Goal: Find specific page/section: Find specific page/section

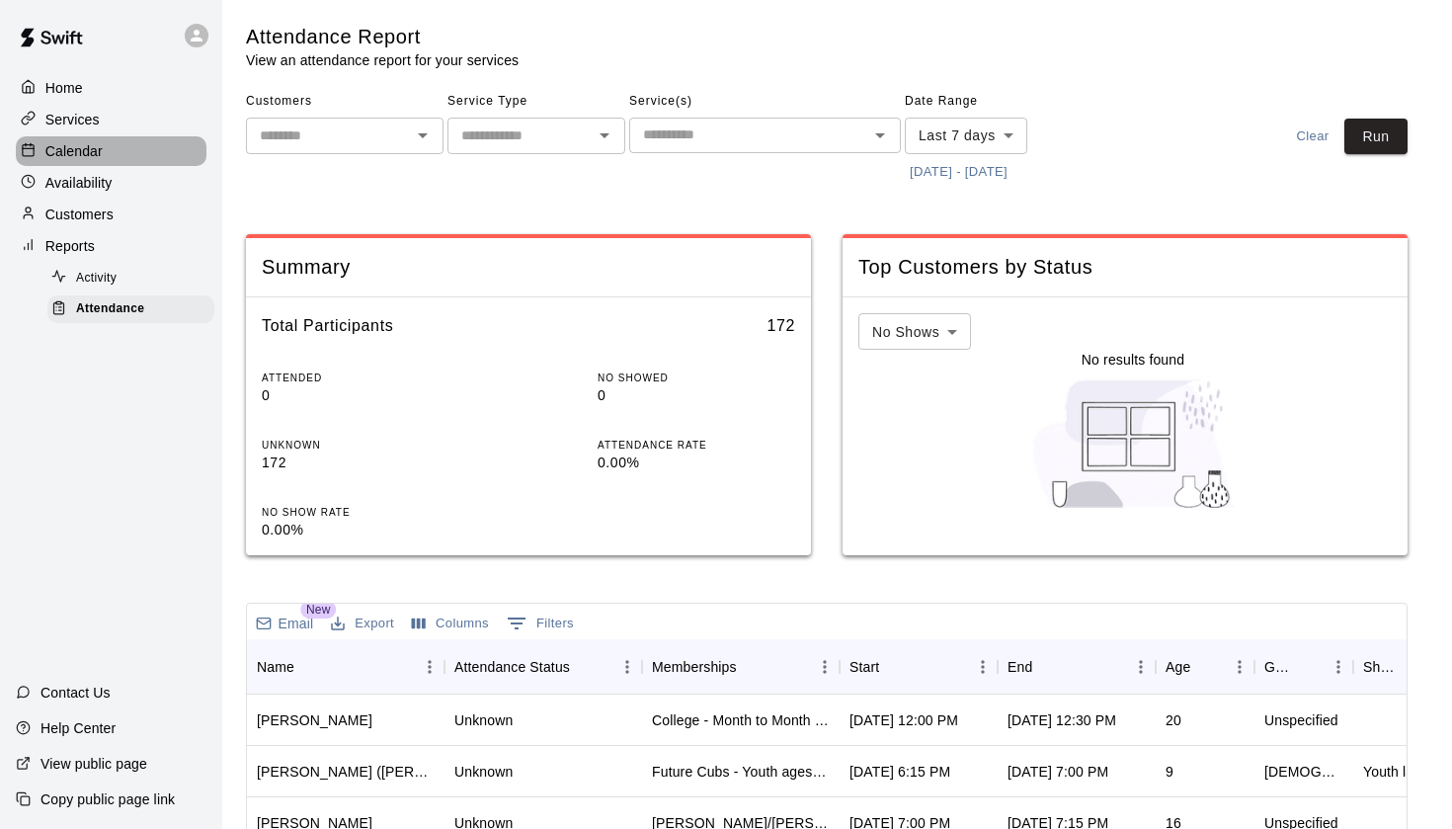
click at [101, 144] on p "Calendar" at bounding box center [73, 151] width 57 height 20
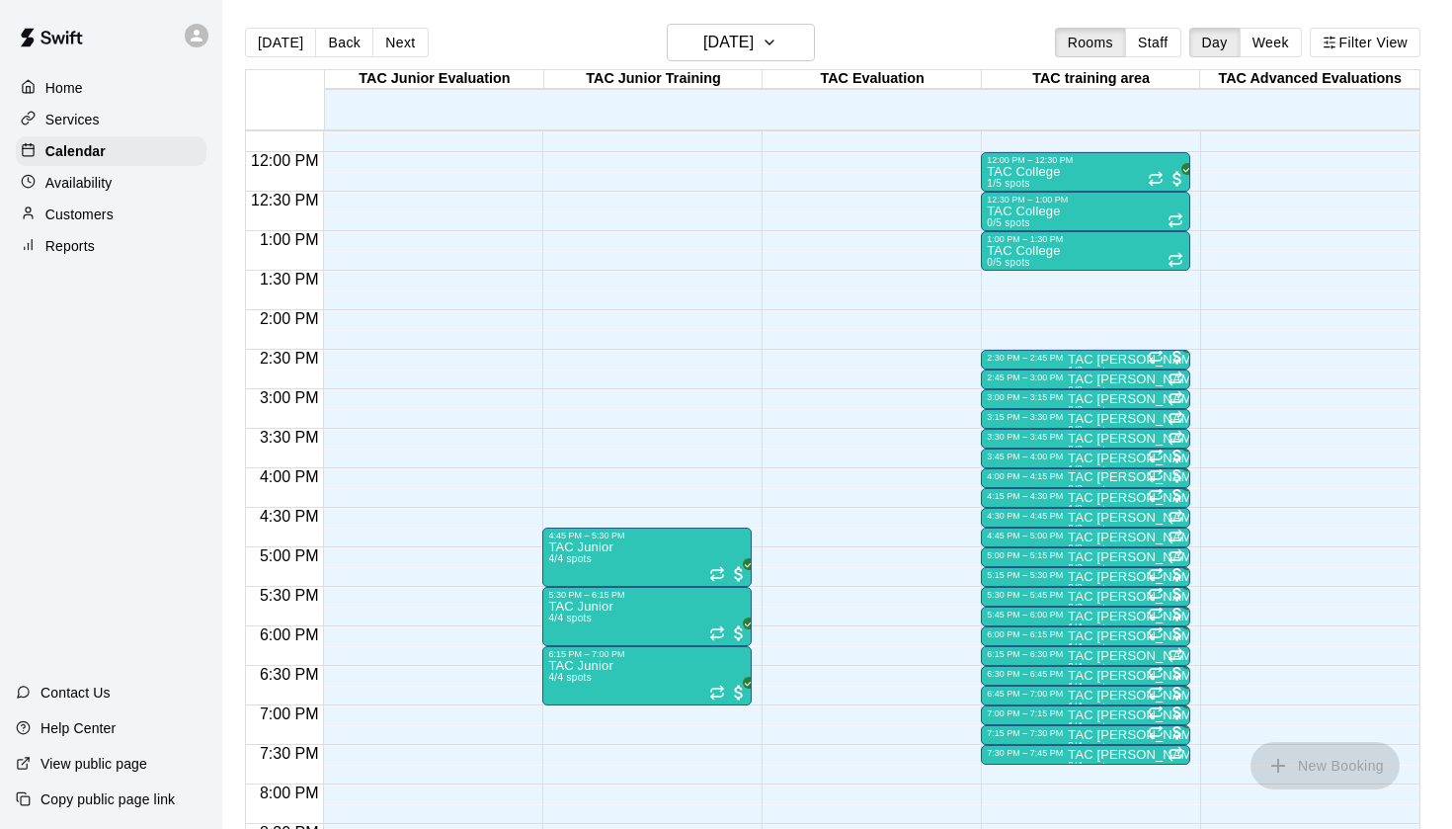
scroll to position [929, 0]
click at [754, 36] on h6 "[DATE]" at bounding box center [728, 43] width 50 height 28
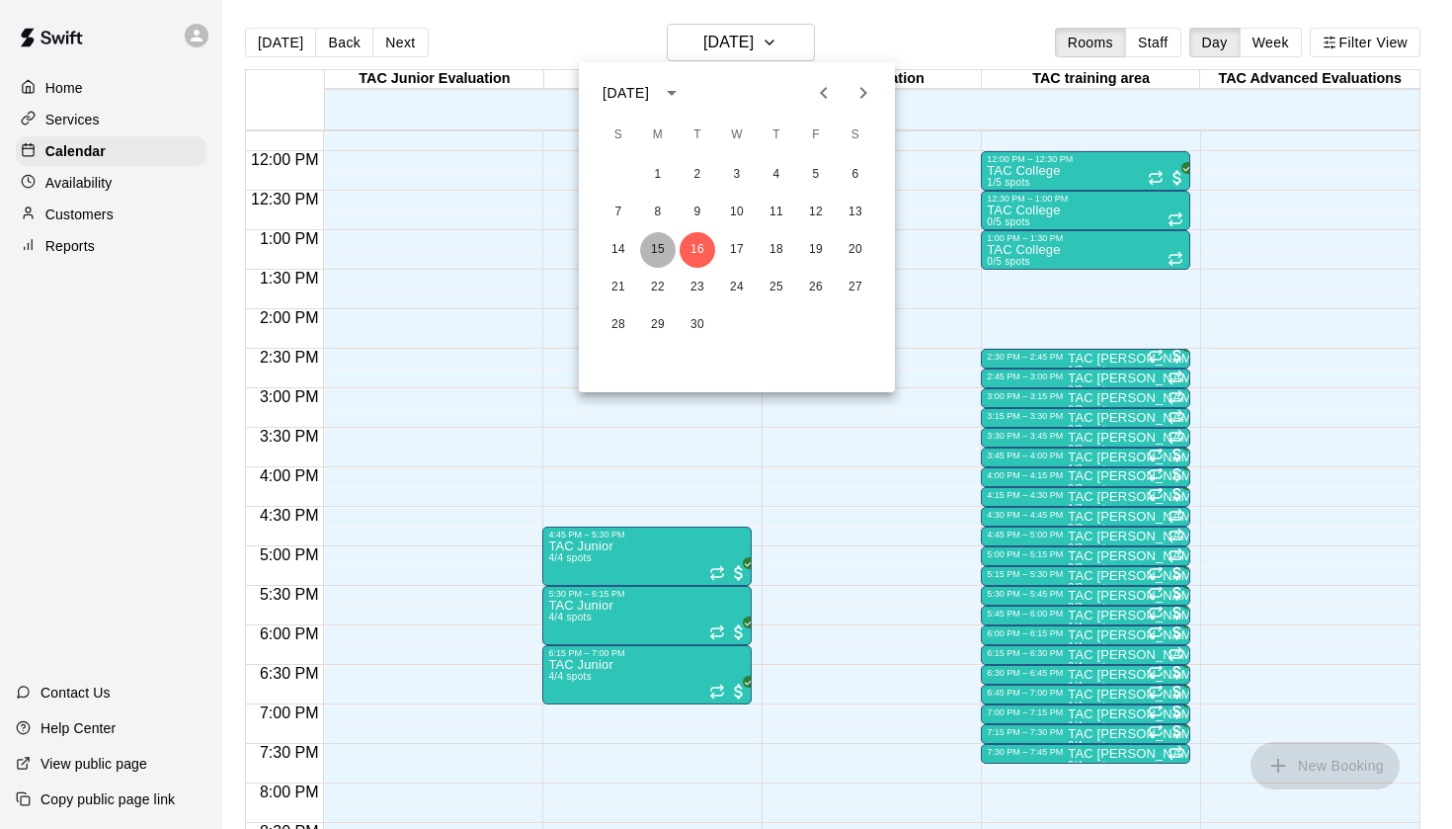
click at [662, 237] on button "15" at bounding box center [658, 250] width 36 height 36
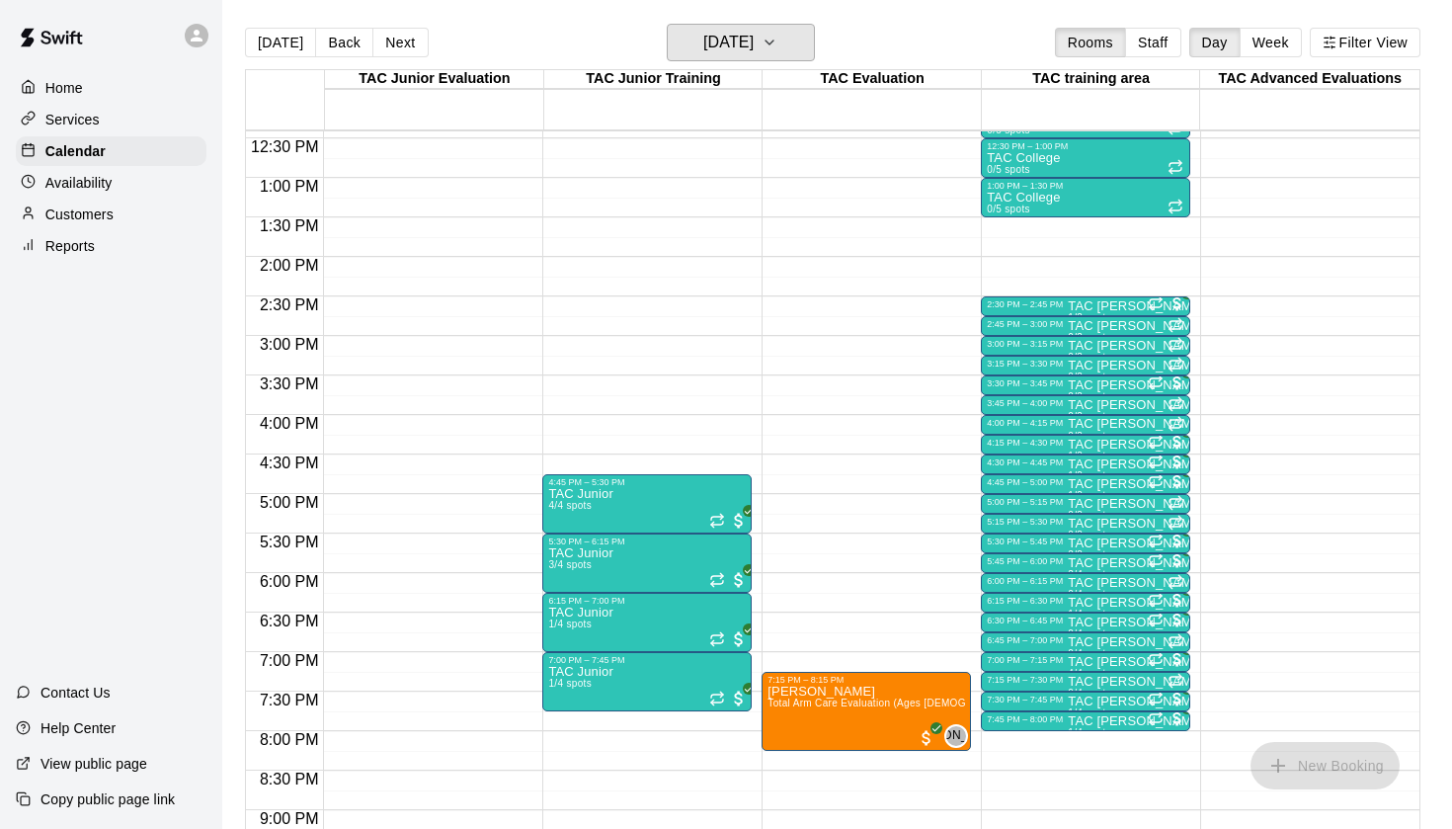
scroll to position [988, 0]
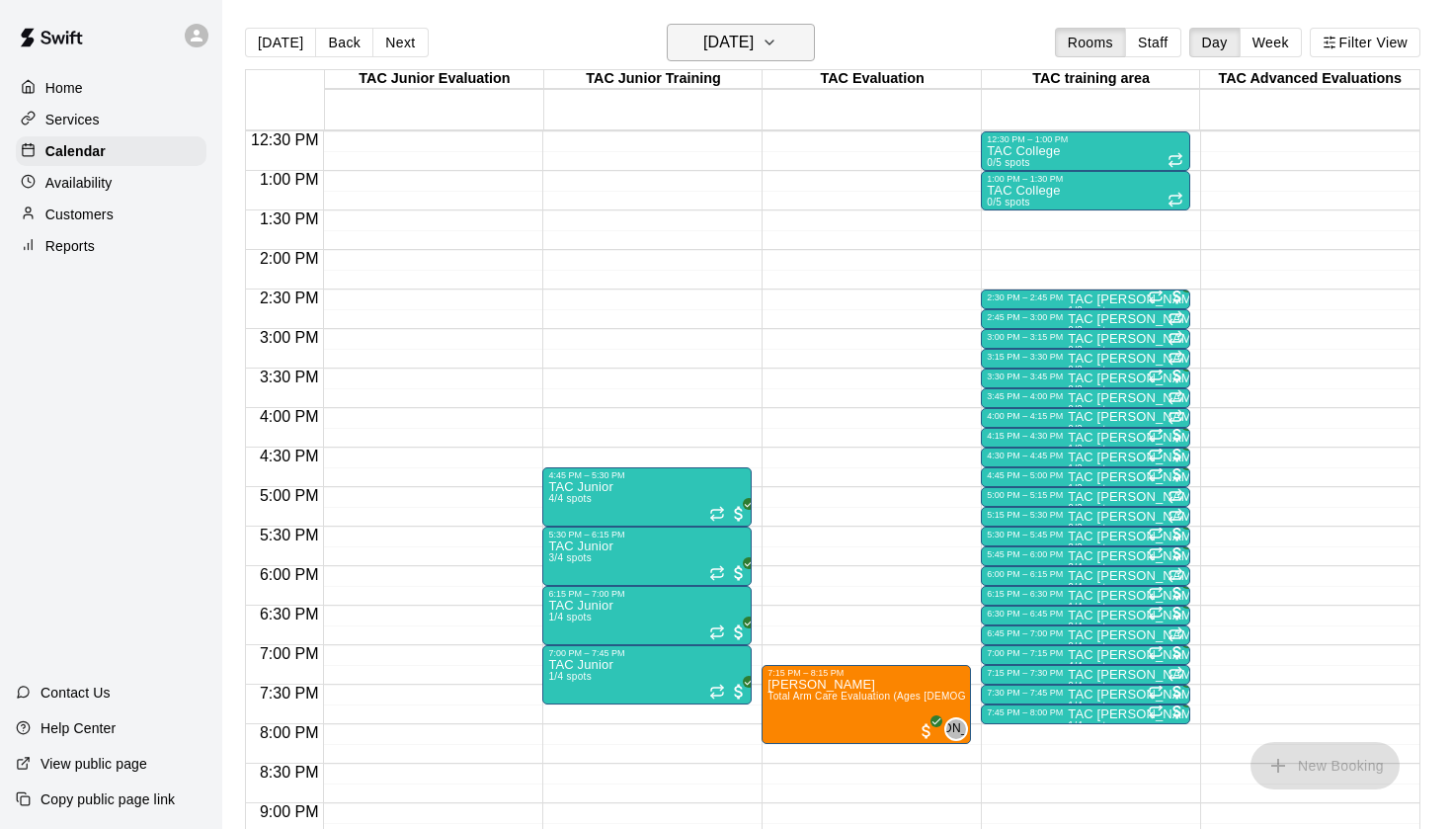
click at [754, 42] on h6 "[DATE]" at bounding box center [728, 43] width 50 height 28
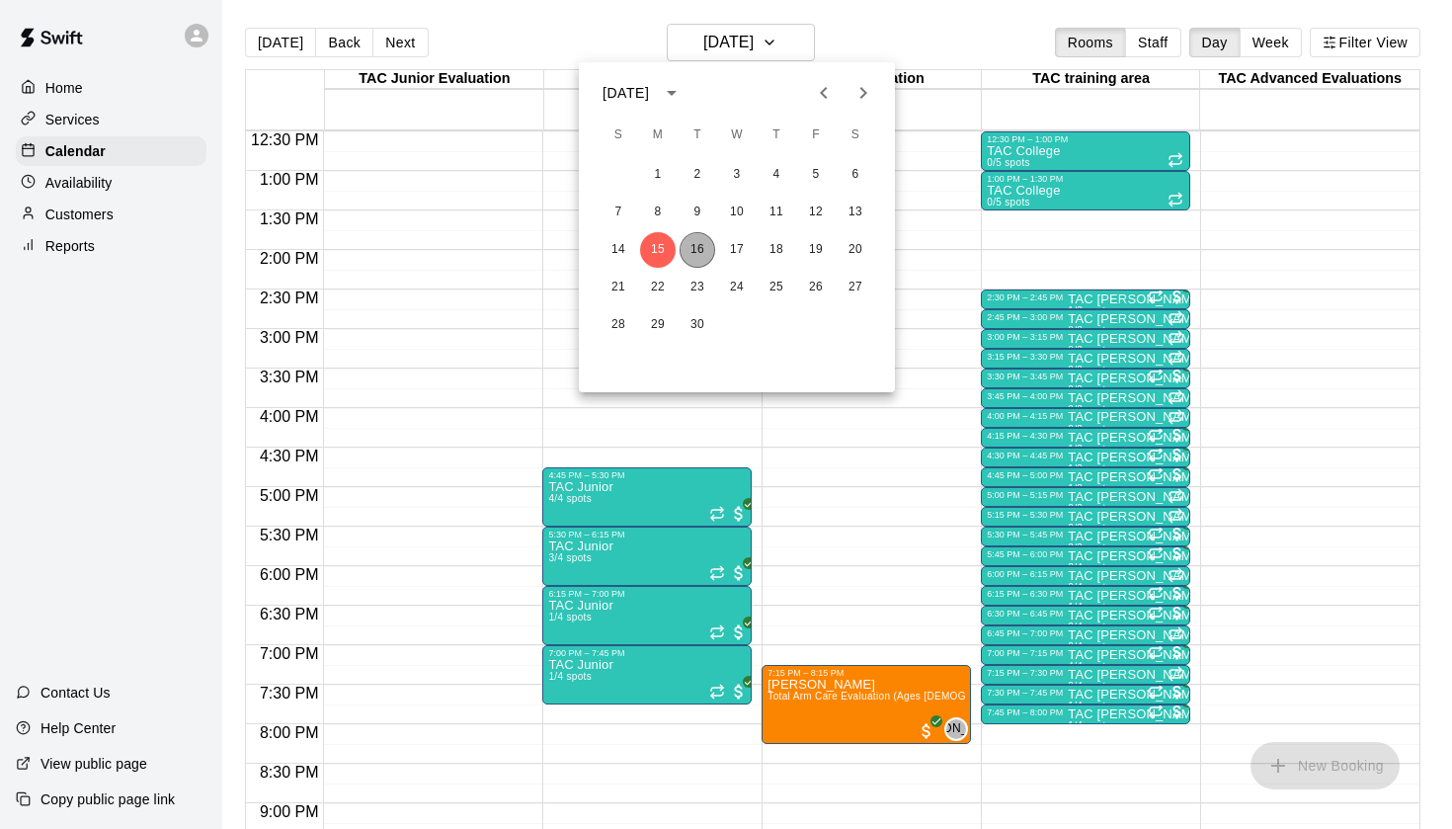
click at [704, 245] on button "16" at bounding box center [698, 250] width 36 height 36
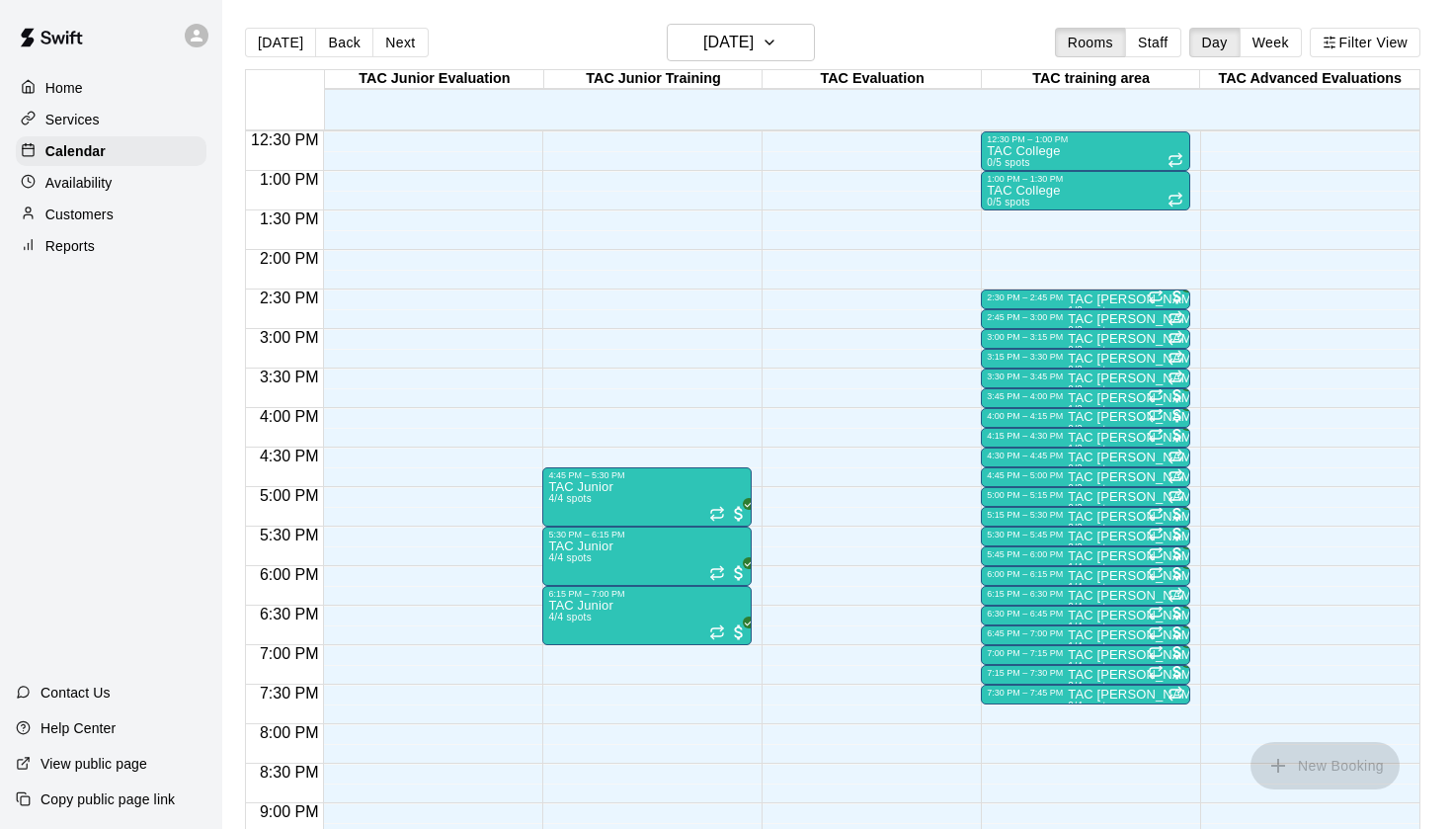
click at [760, 68] on div "[DATE] Back [DATE][DATE] Rooms Staff Day Week Filter View" at bounding box center [833, 46] width 1176 height 45
click at [760, 57] on button "[DATE]" at bounding box center [741, 43] width 148 height 38
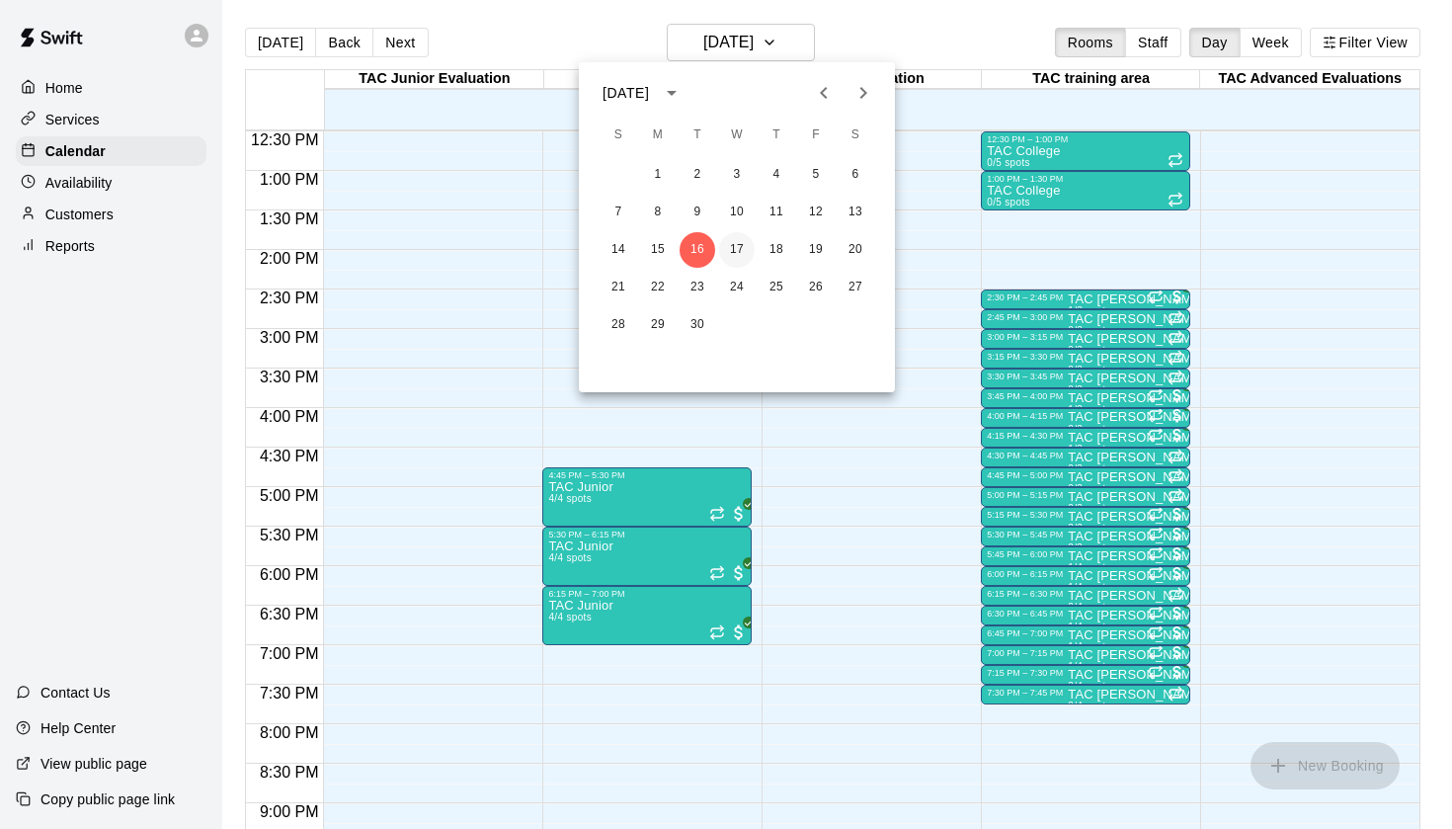
click at [726, 247] on button "17" at bounding box center [737, 250] width 36 height 36
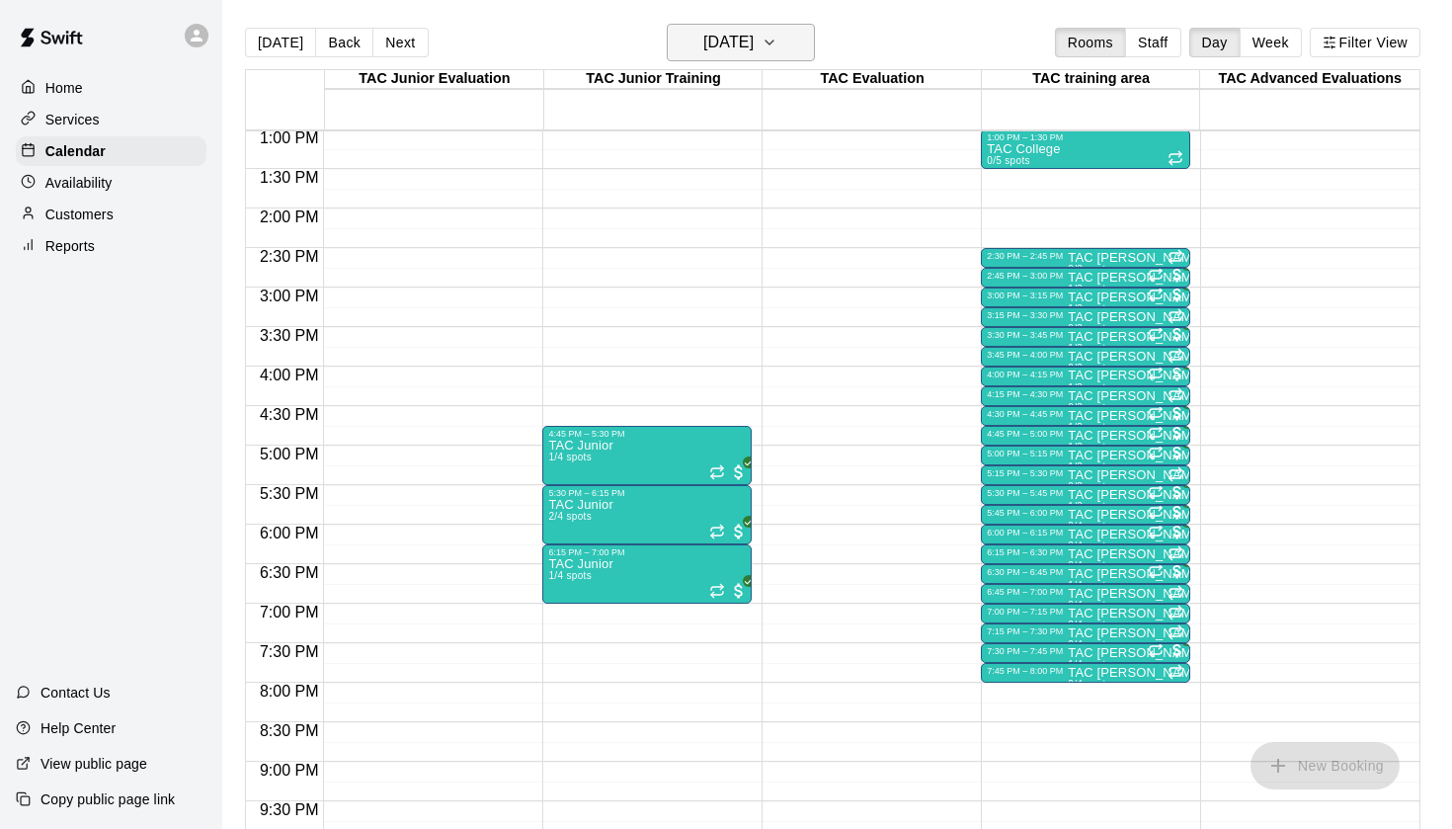
scroll to position [1026, 0]
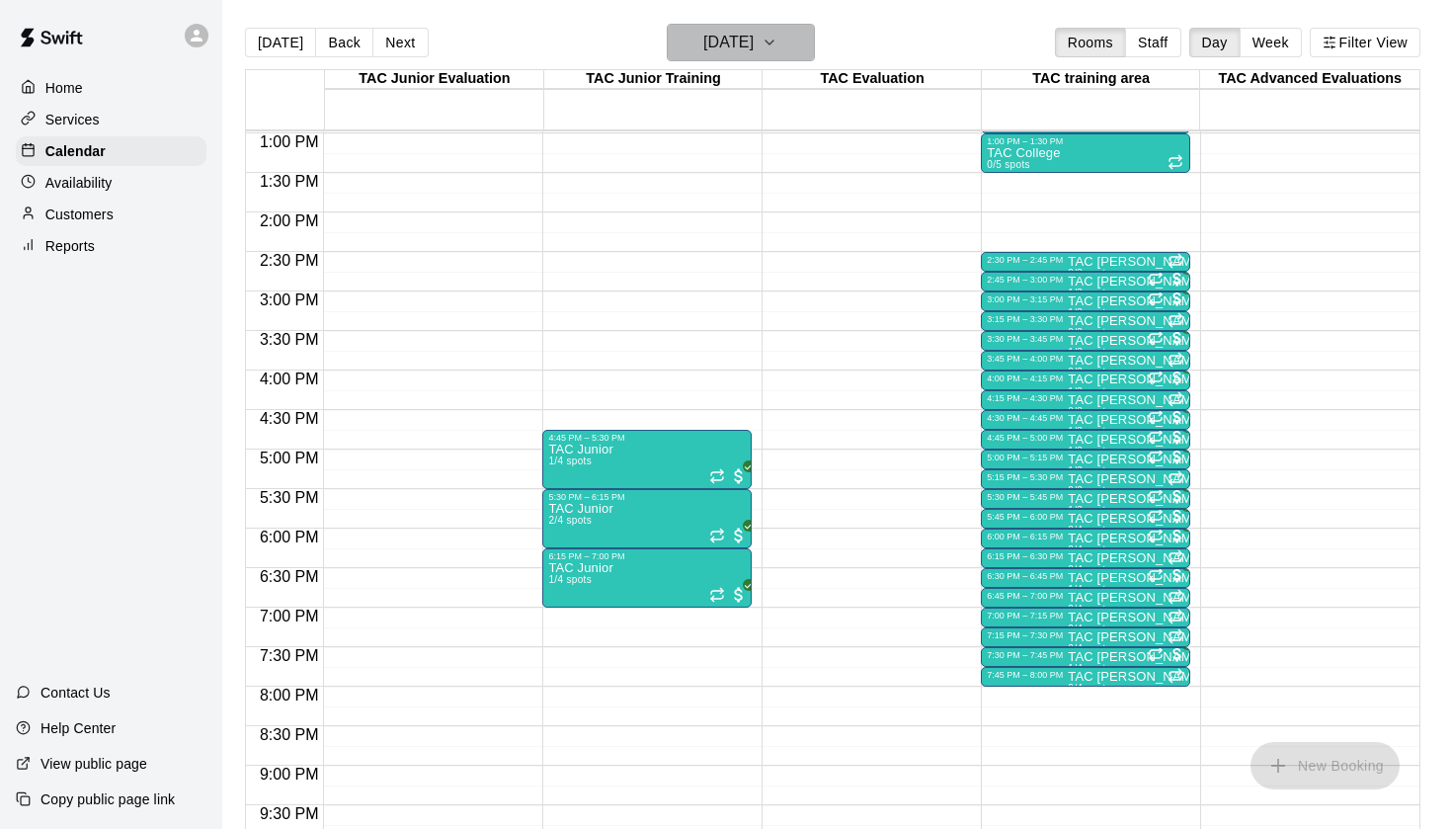
click at [749, 41] on h6 "[DATE]" at bounding box center [728, 43] width 50 height 28
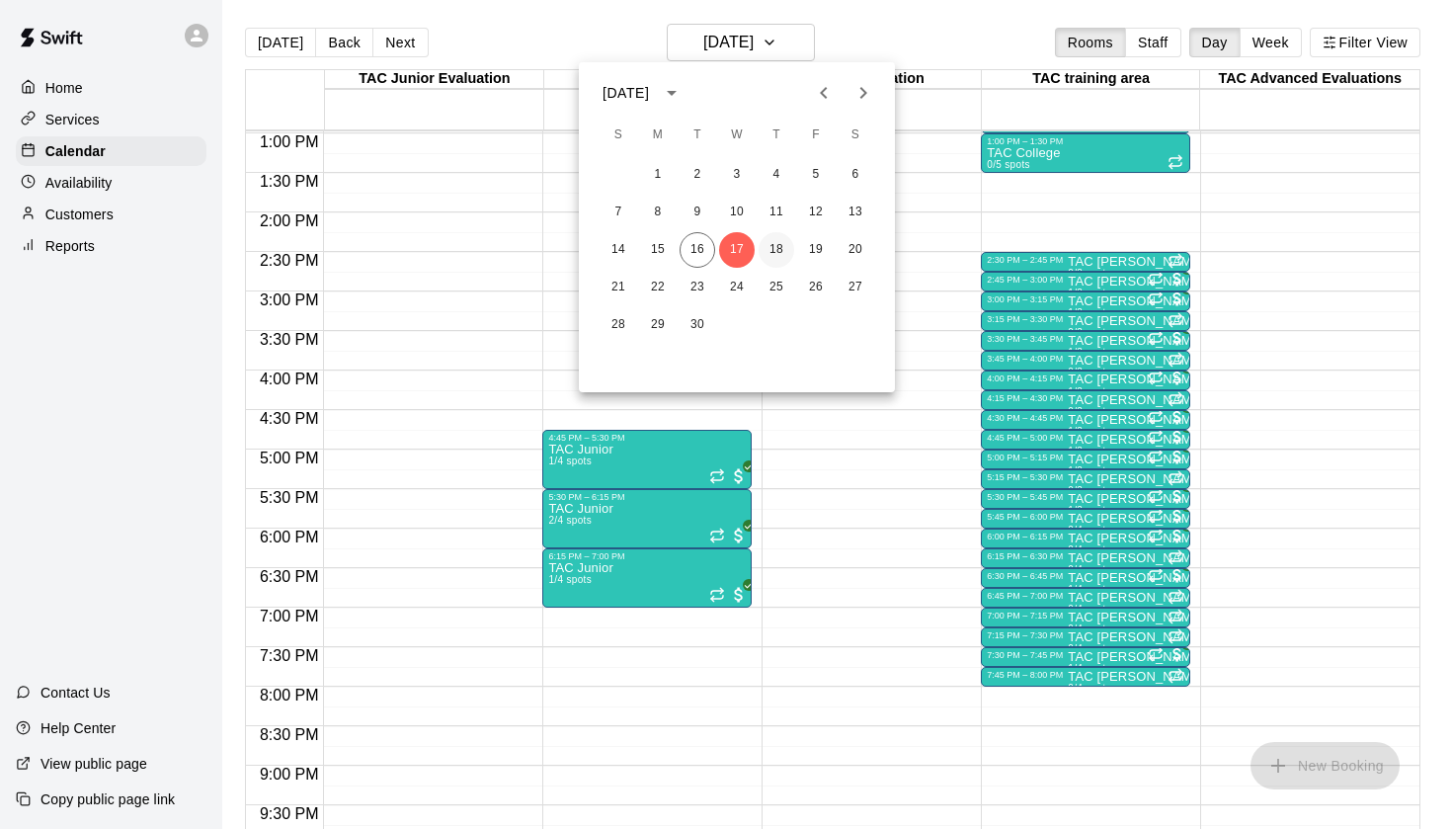
click at [780, 242] on button "18" at bounding box center [777, 250] width 36 height 36
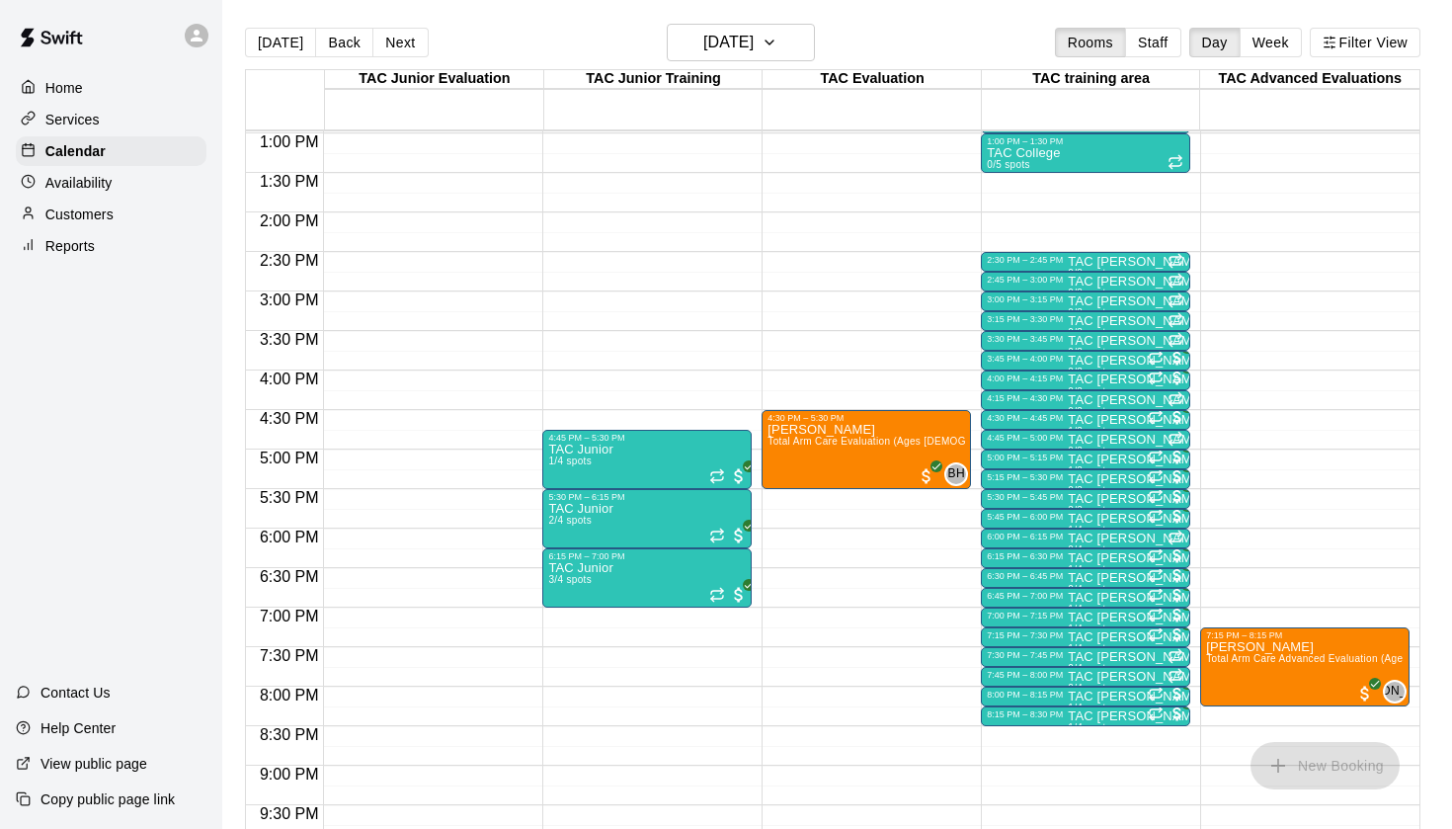
click at [98, 186] on p "Availability" at bounding box center [78, 183] width 67 height 20
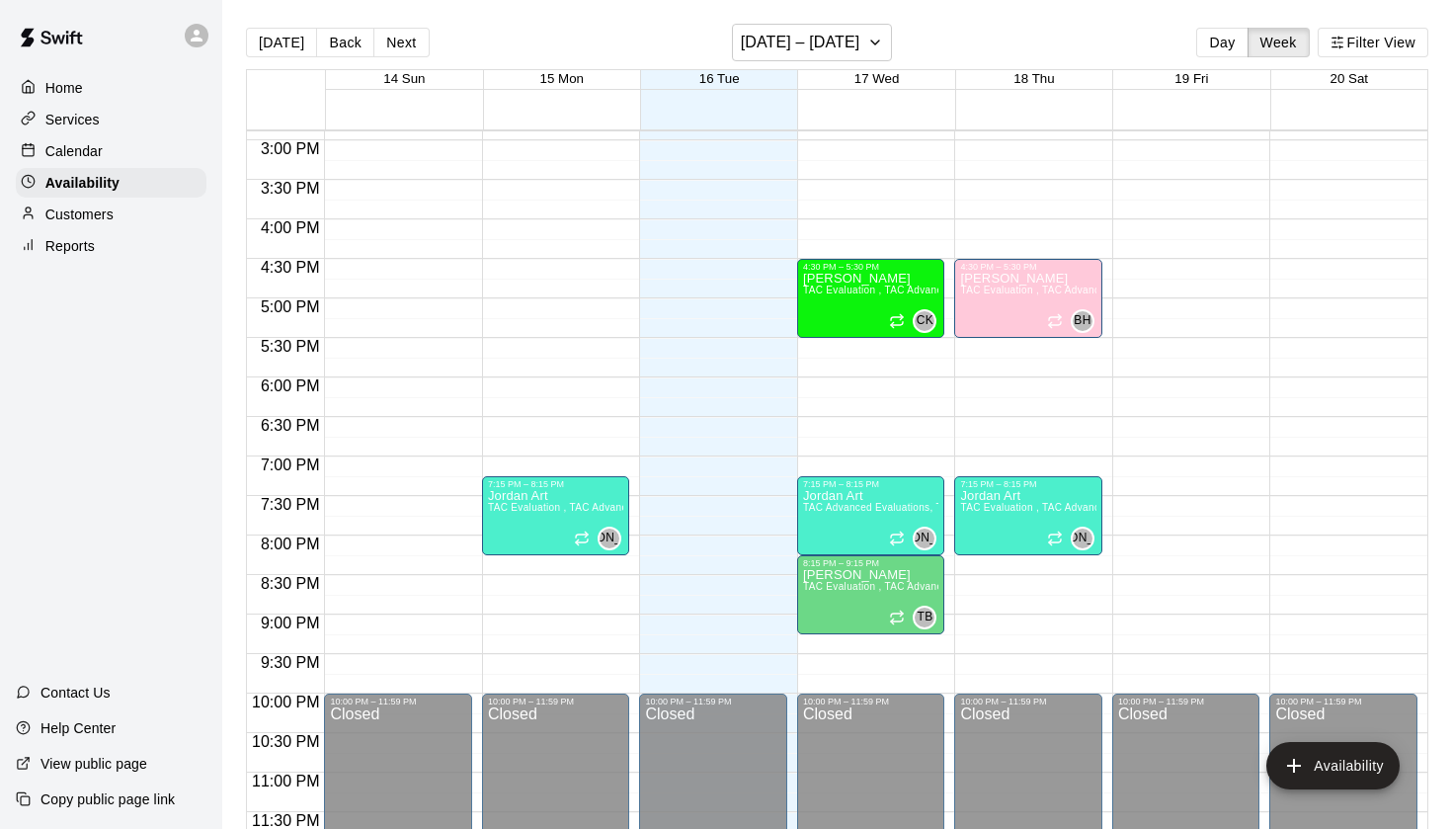
scroll to position [1178, 0]
click at [783, 48] on h6 "[DATE] – [DATE]" at bounding box center [801, 43] width 120 height 28
